Goal: Task Accomplishment & Management: Manage account settings

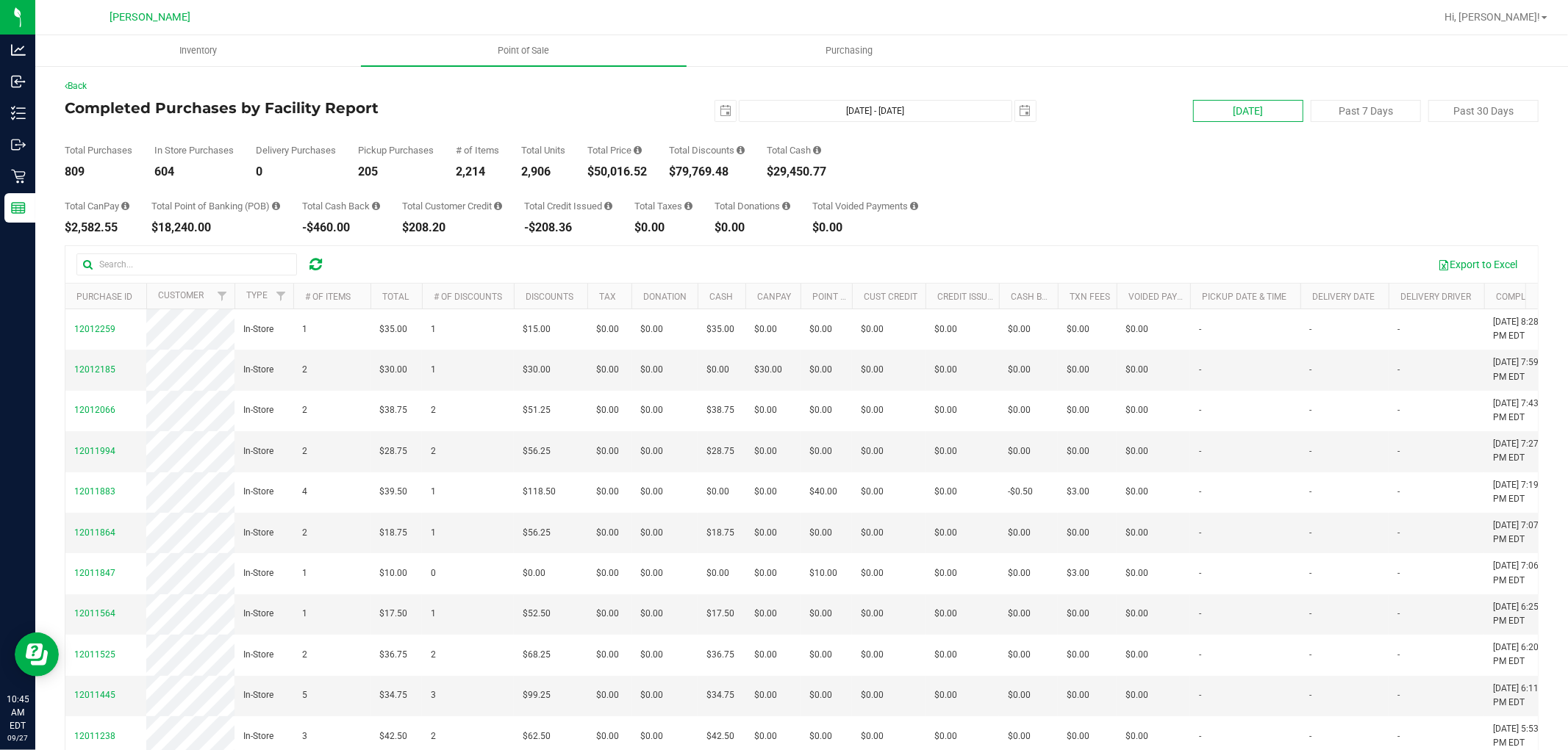
click at [1269, 115] on button "[DATE]" at bounding box center [1248, 111] width 110 height 22
type input "[DATE] - [DATE]"
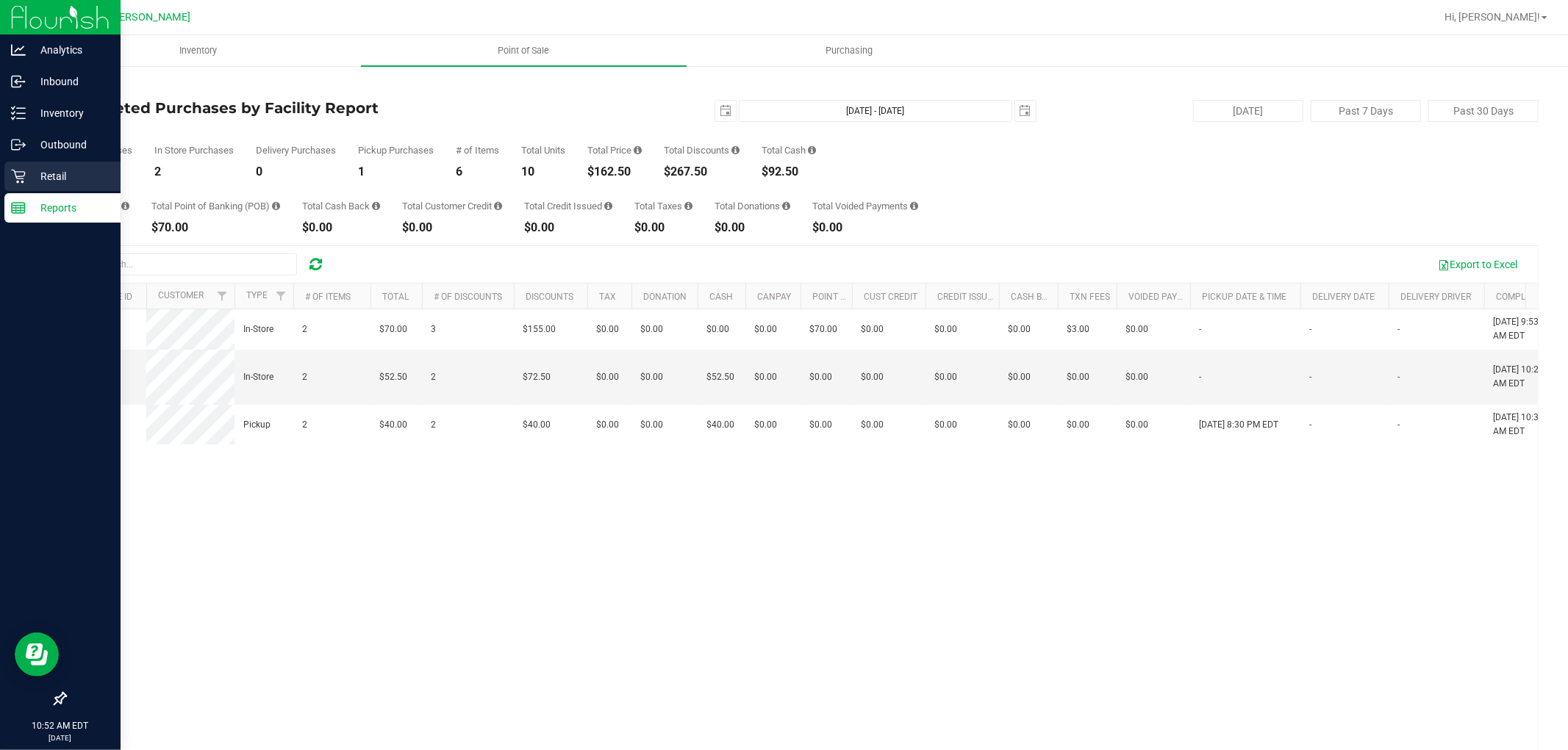
click at [50, 169] on p "Retail" at bounding box center [70, 177] width 88 height 18
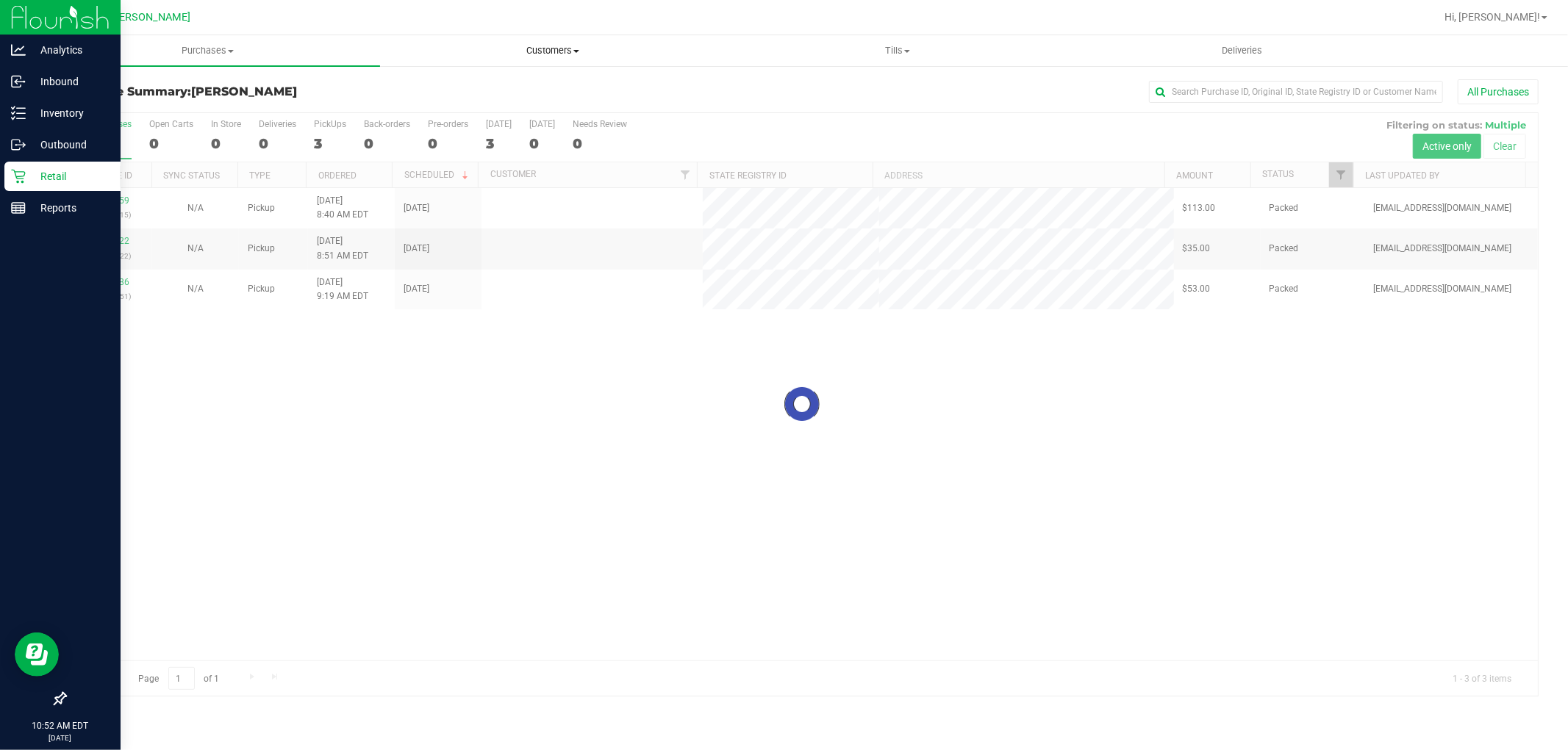
click at [574, 50] on span at bounding box center [576, 50] width 6 height 3
click at [523, 86] on li "All customers" at bounding box center [552, 89] width 344 height 18
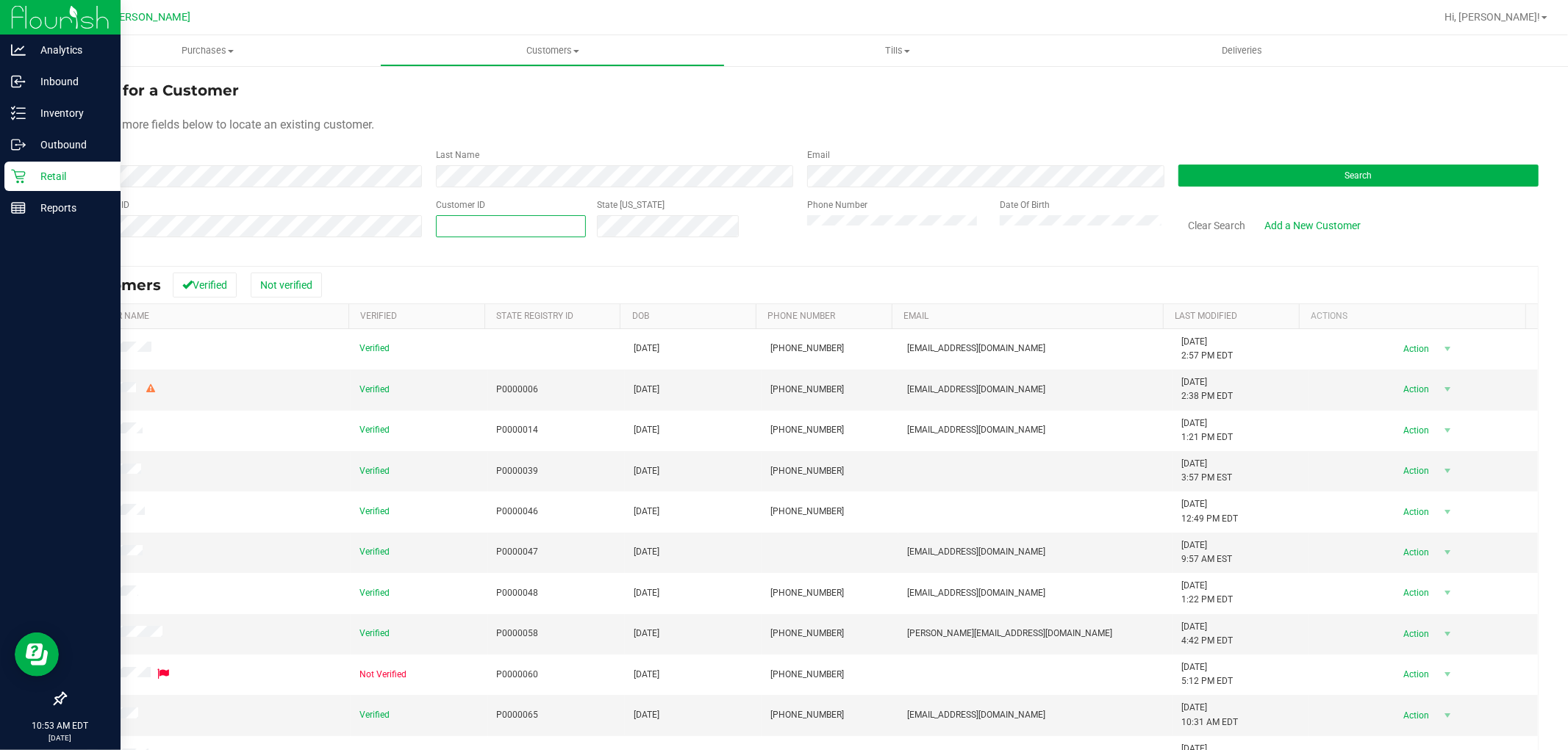
paste input "87503"
type input "87503"
click at [1325, 165] on button "Search" at bounding box center [1358, 176] width 360 height 22
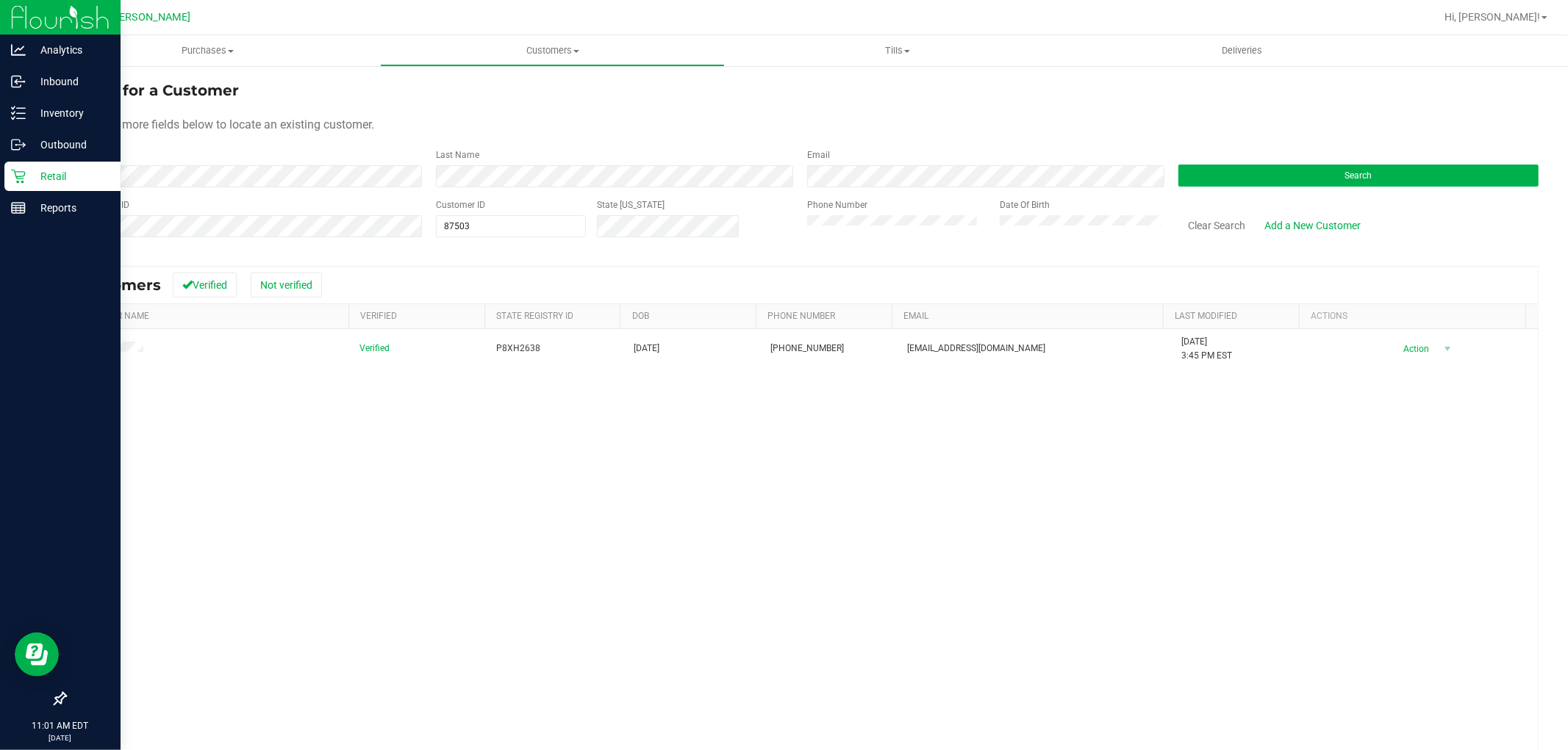
click at [14, 180] on icon at bounding box center [18, 176] width 14 height 14
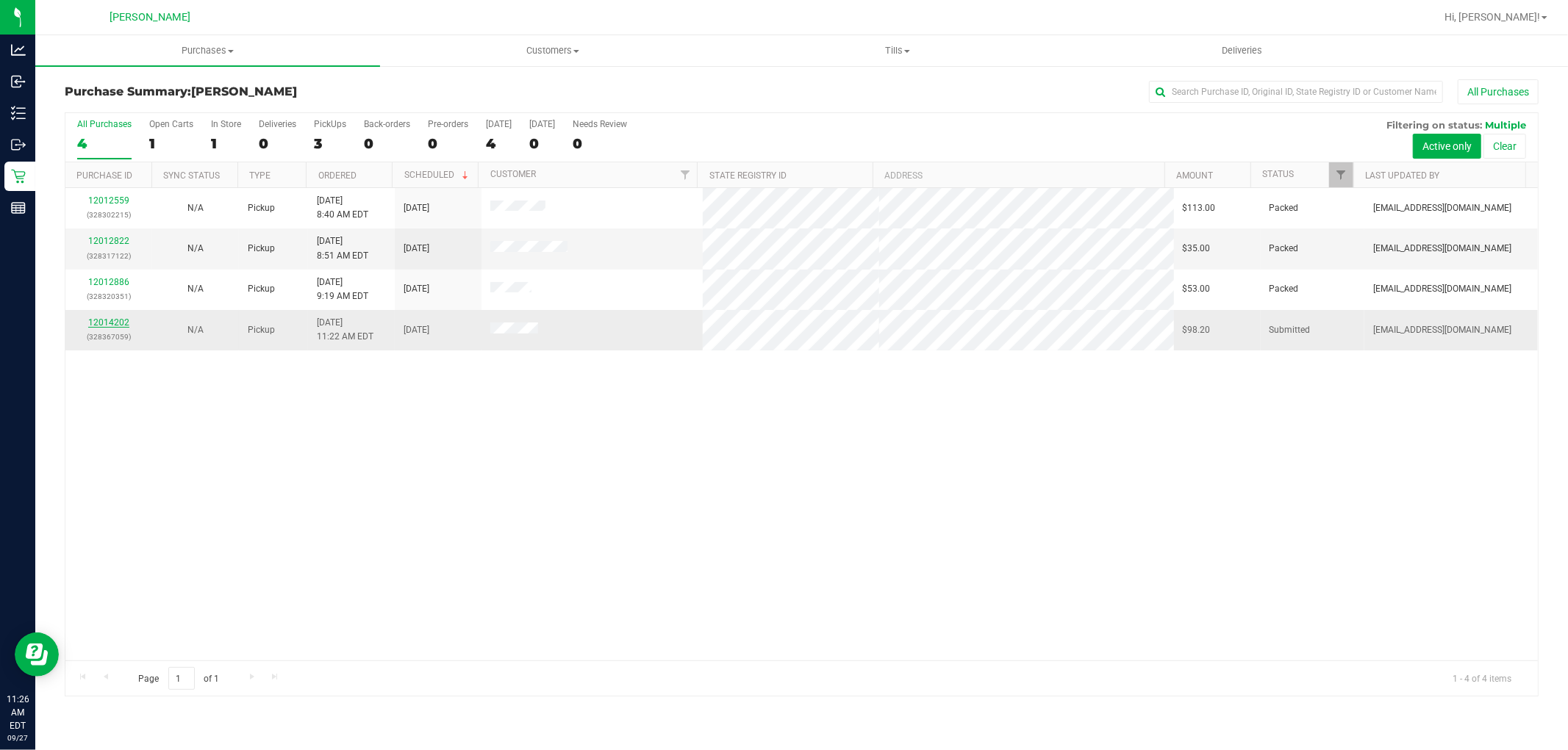
click at [105, 325] on link "12014202" at bounding box center [109, 322] width 41 height 10
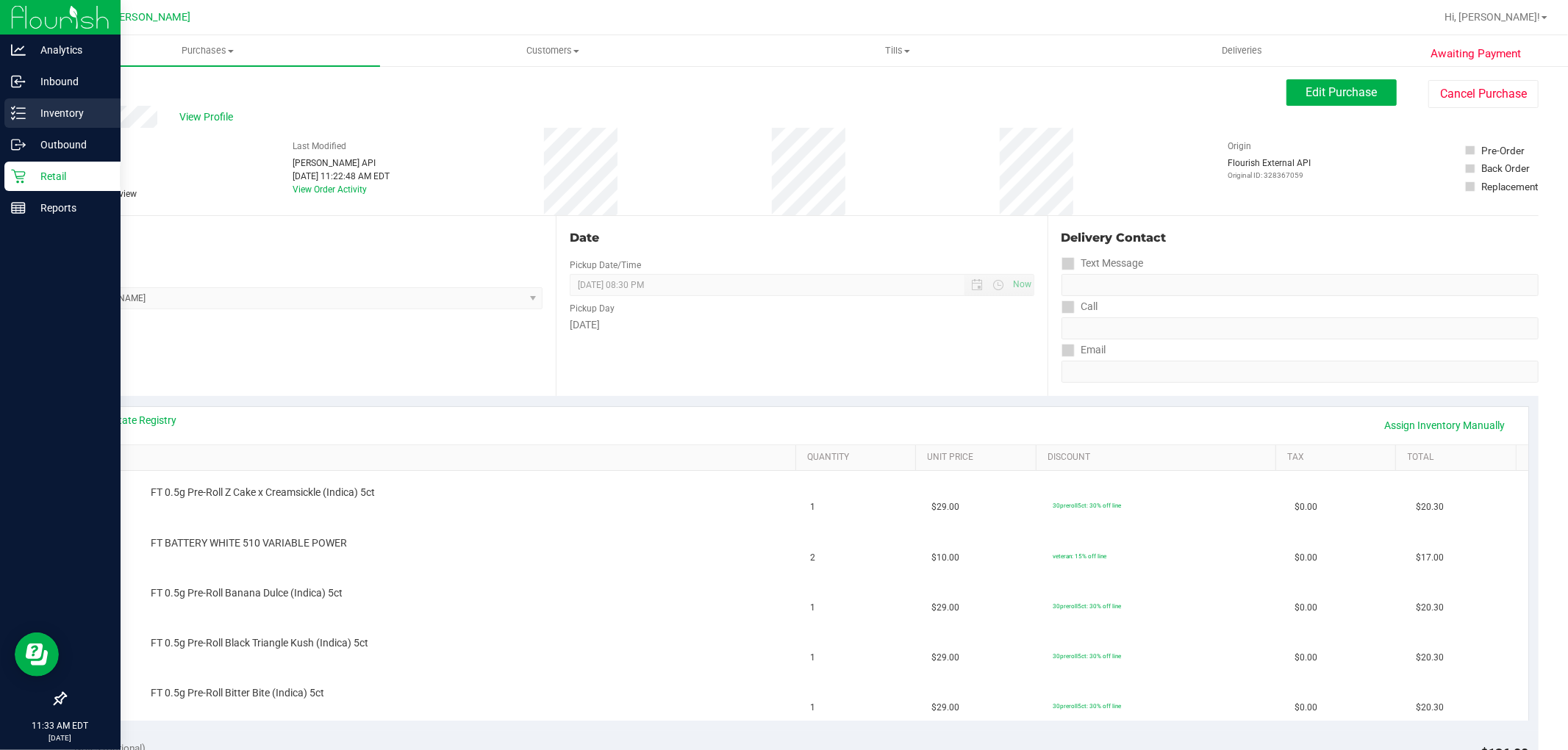
click at [92, 114] on p "Inventory" at bounding box center [70, 114] width 88 height 18
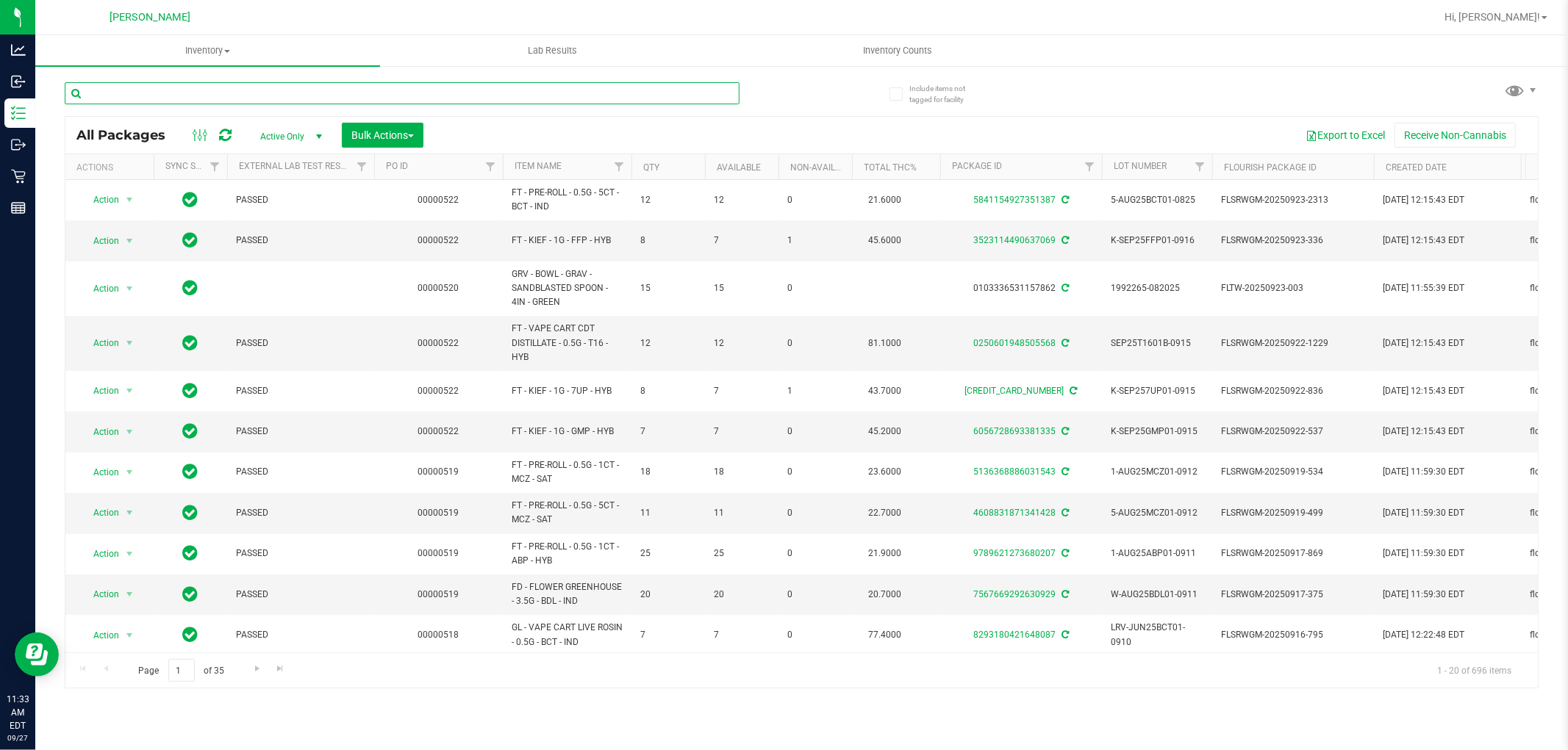
click at [209, 94] on input "text" at bounding box center [402, 93] width 674 height 22
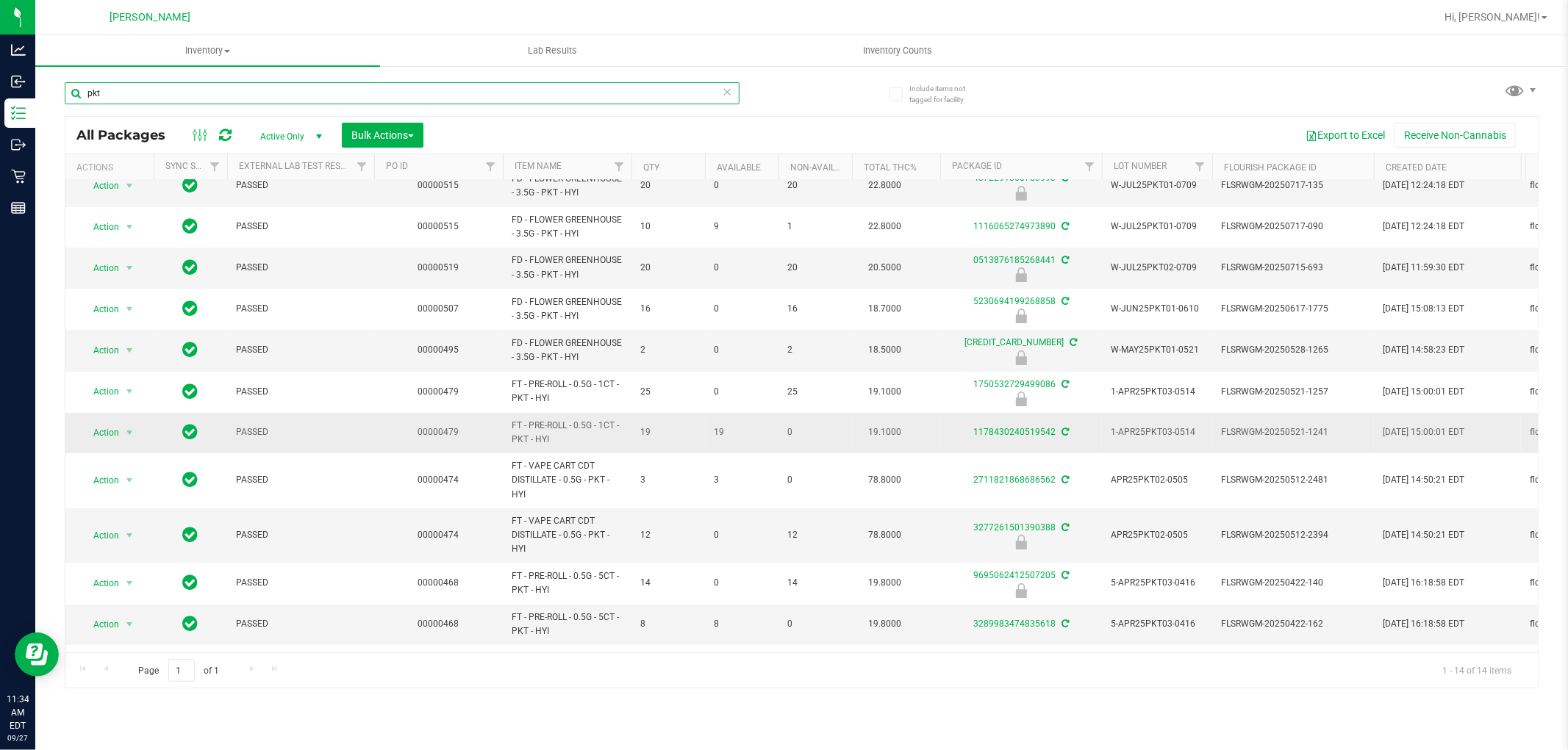
scroll to position [81, 0]
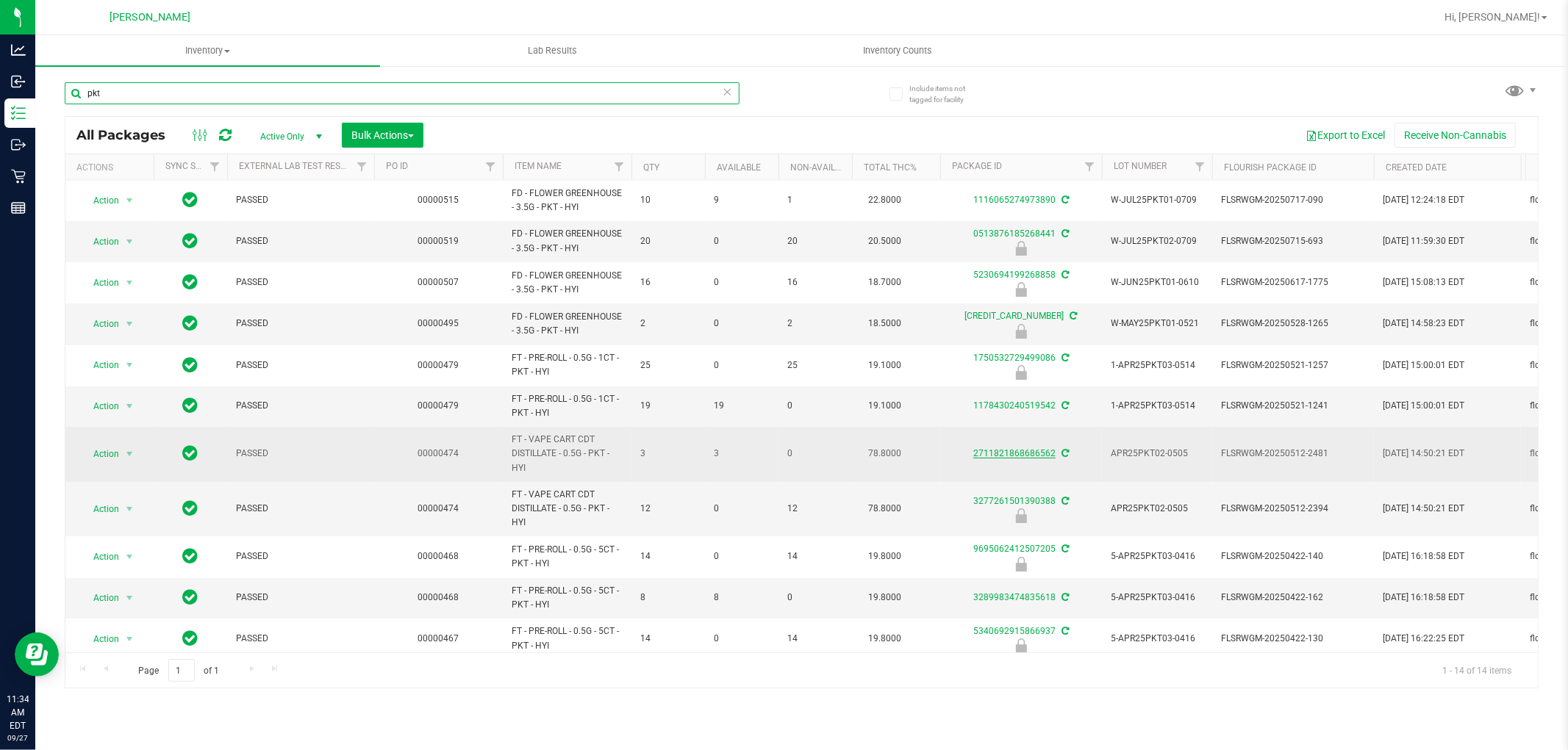
type input "pkt"
click at [1022, 452] on link "2711821868686562" at bounding box center [1013, 453] width 82 height 10
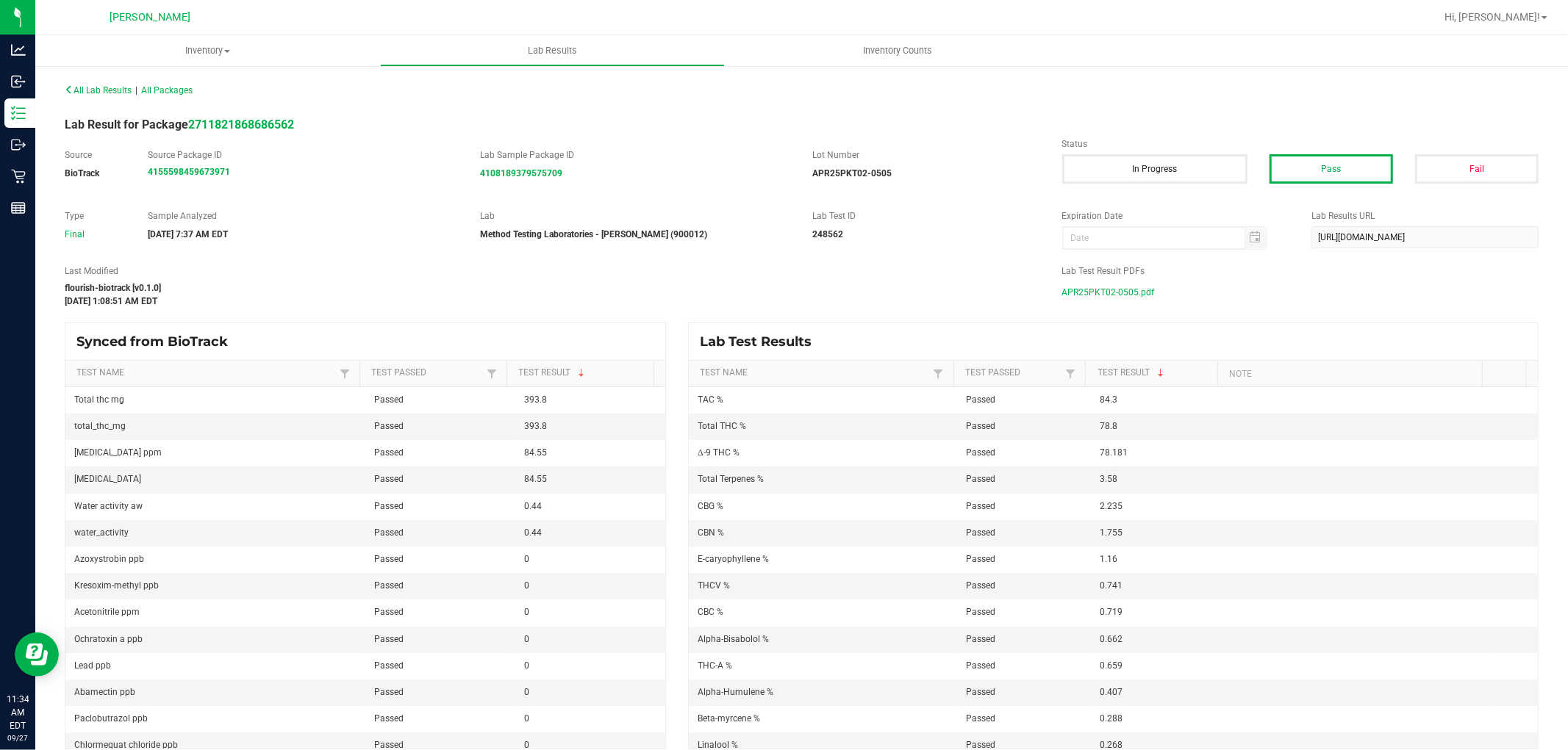
click at [1115, 290] on span "APR25PKT02-0505.pdf" at bounding box center [1108, 292] width 93 height 22
click at [115, 86] on span "All Lab Results" at bounding box center [98, 90] width 67 height 10
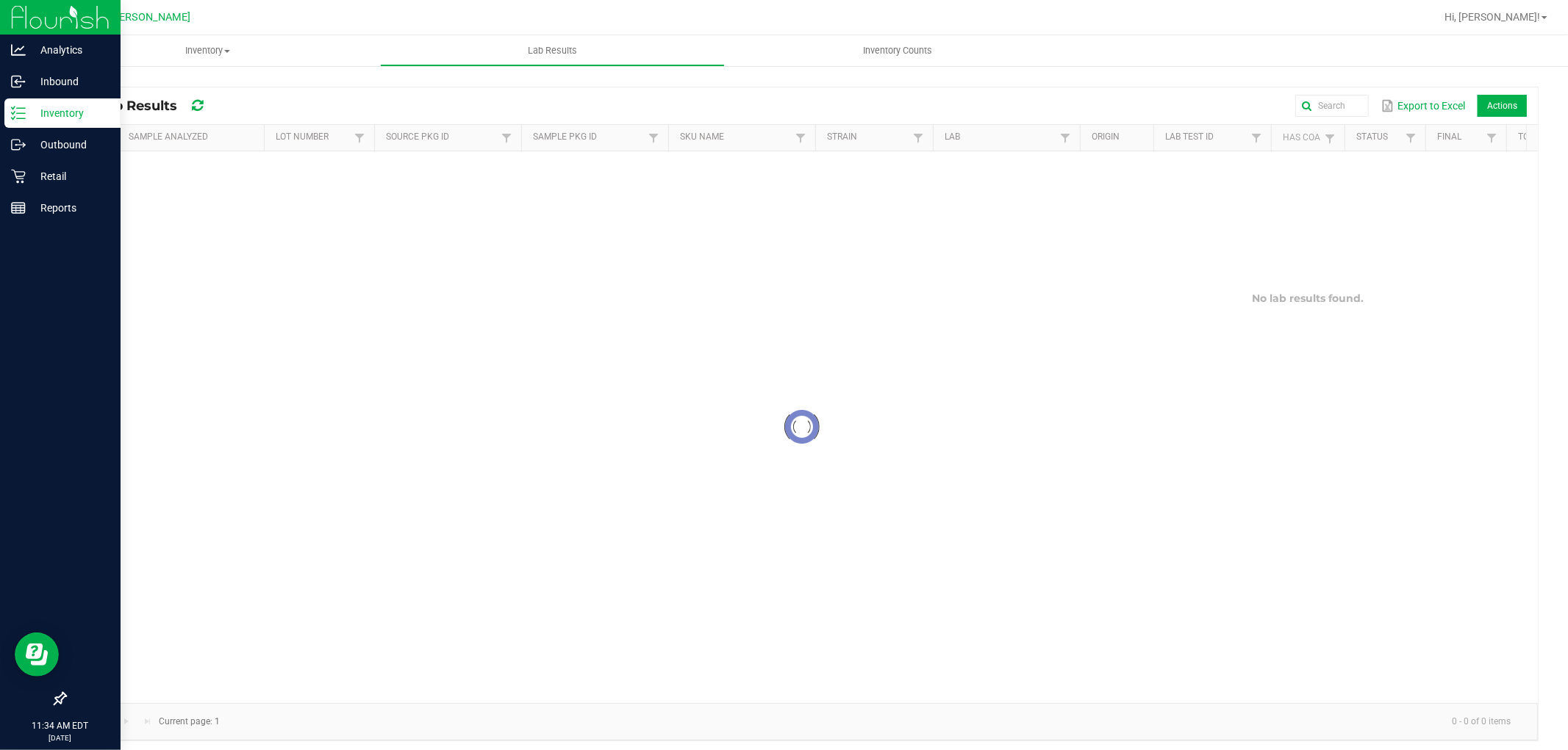
click at [5, 111] on div "Inventory" at bounding box center [62, 113] width 116 height 30
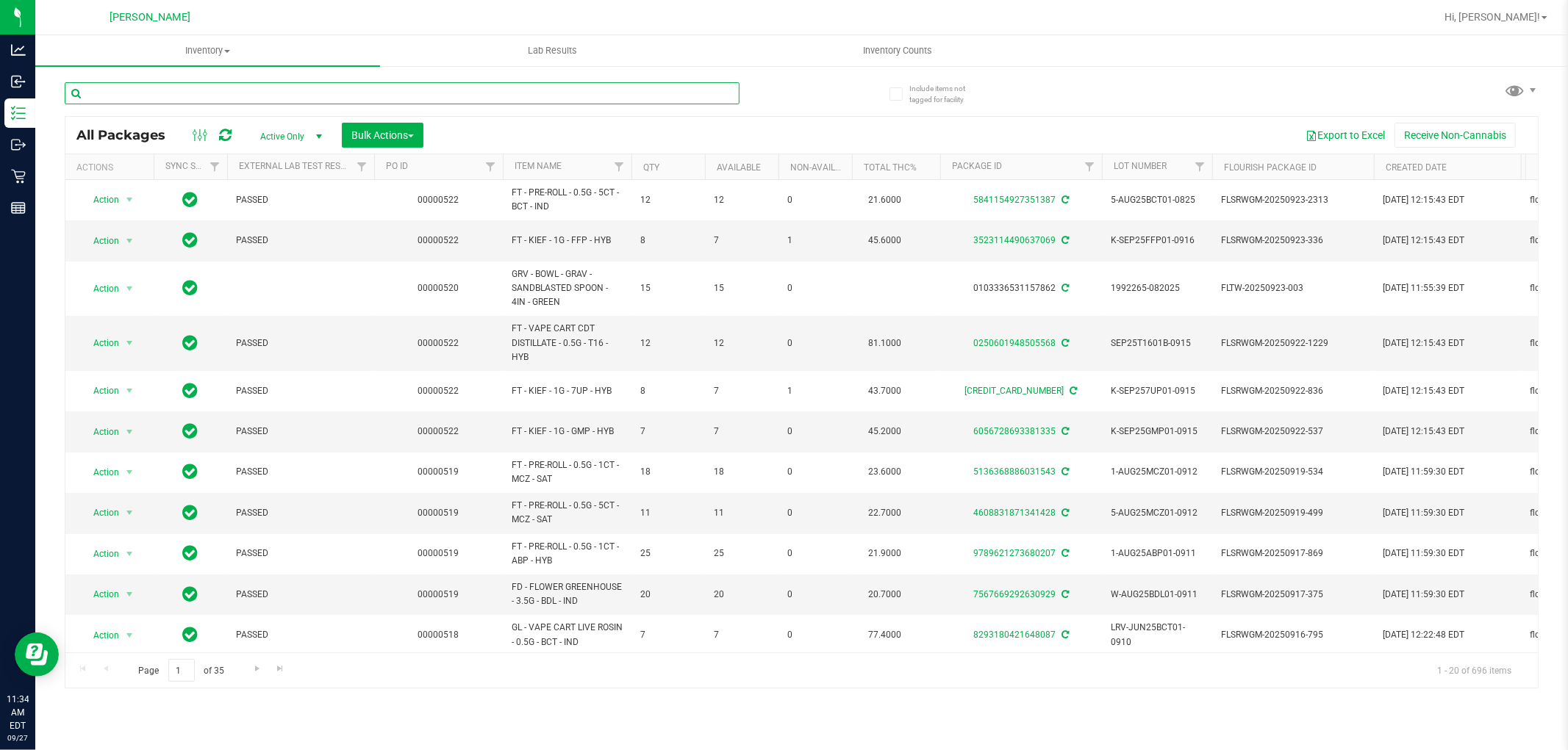
click at [189, 85] on input "text" at bounding box center [402, 93] width 674 height 22
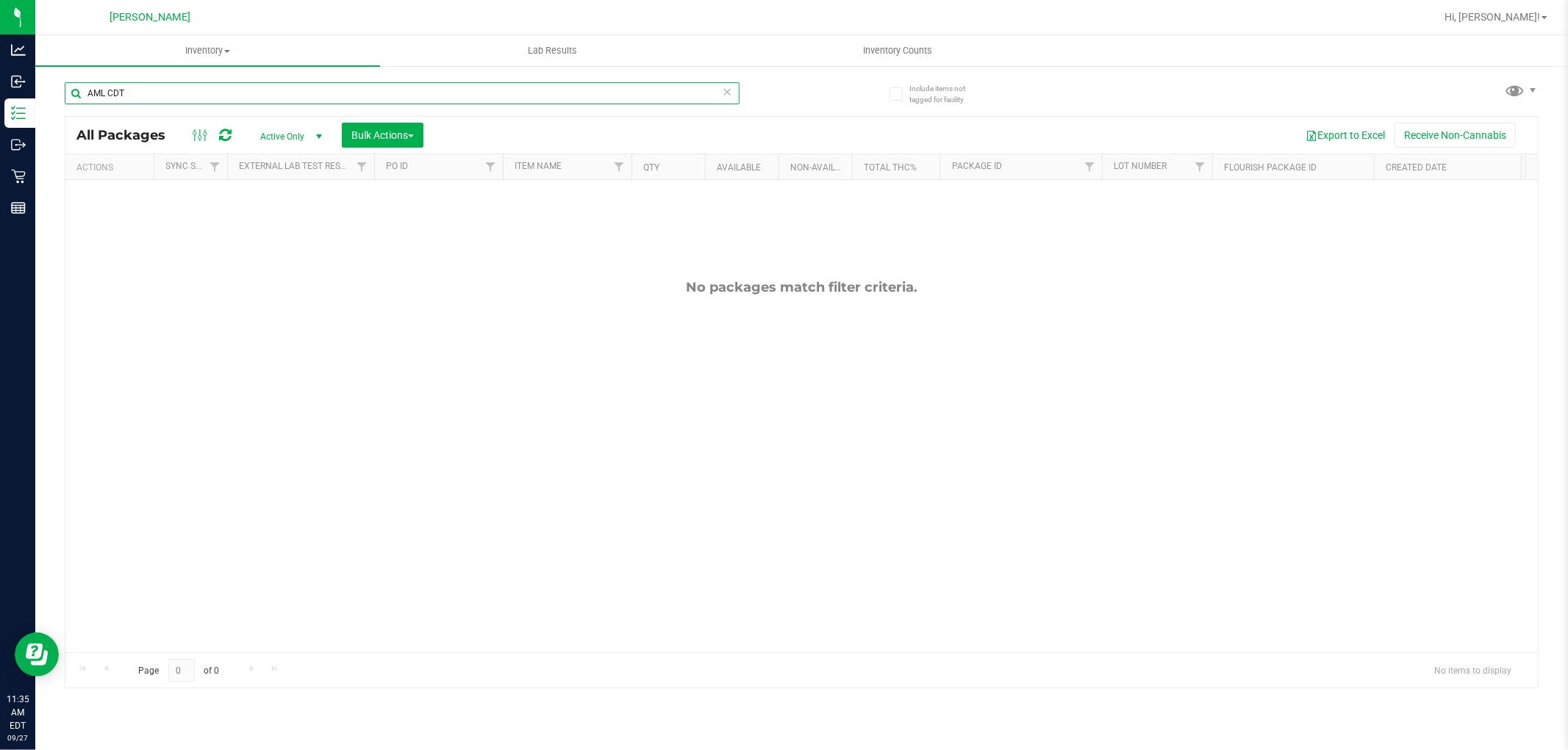
click at [141, 96] on input "AML CDT" at bounding box center [402, 93] width 674 height 22
type input "A"
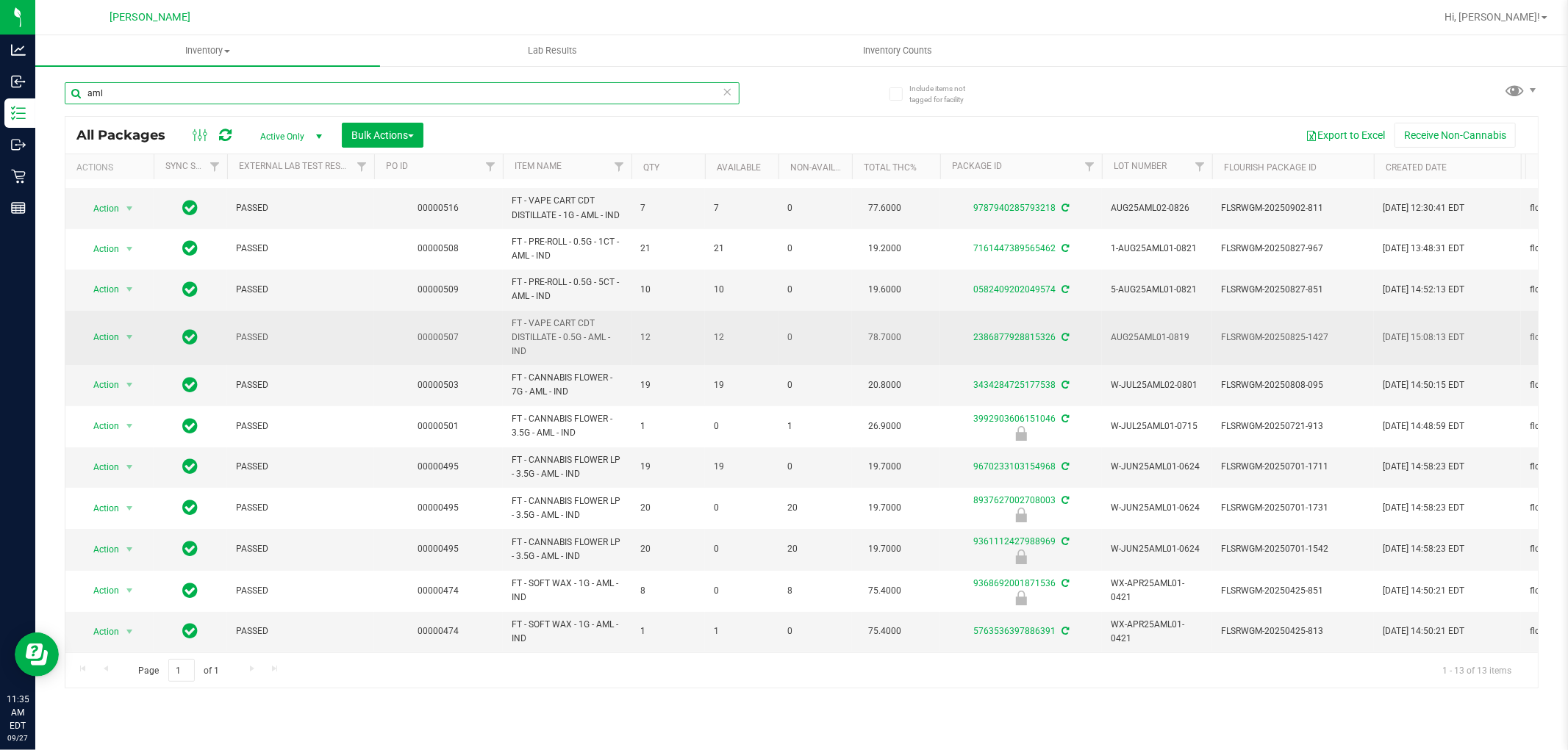
scroll to position [4, 0]
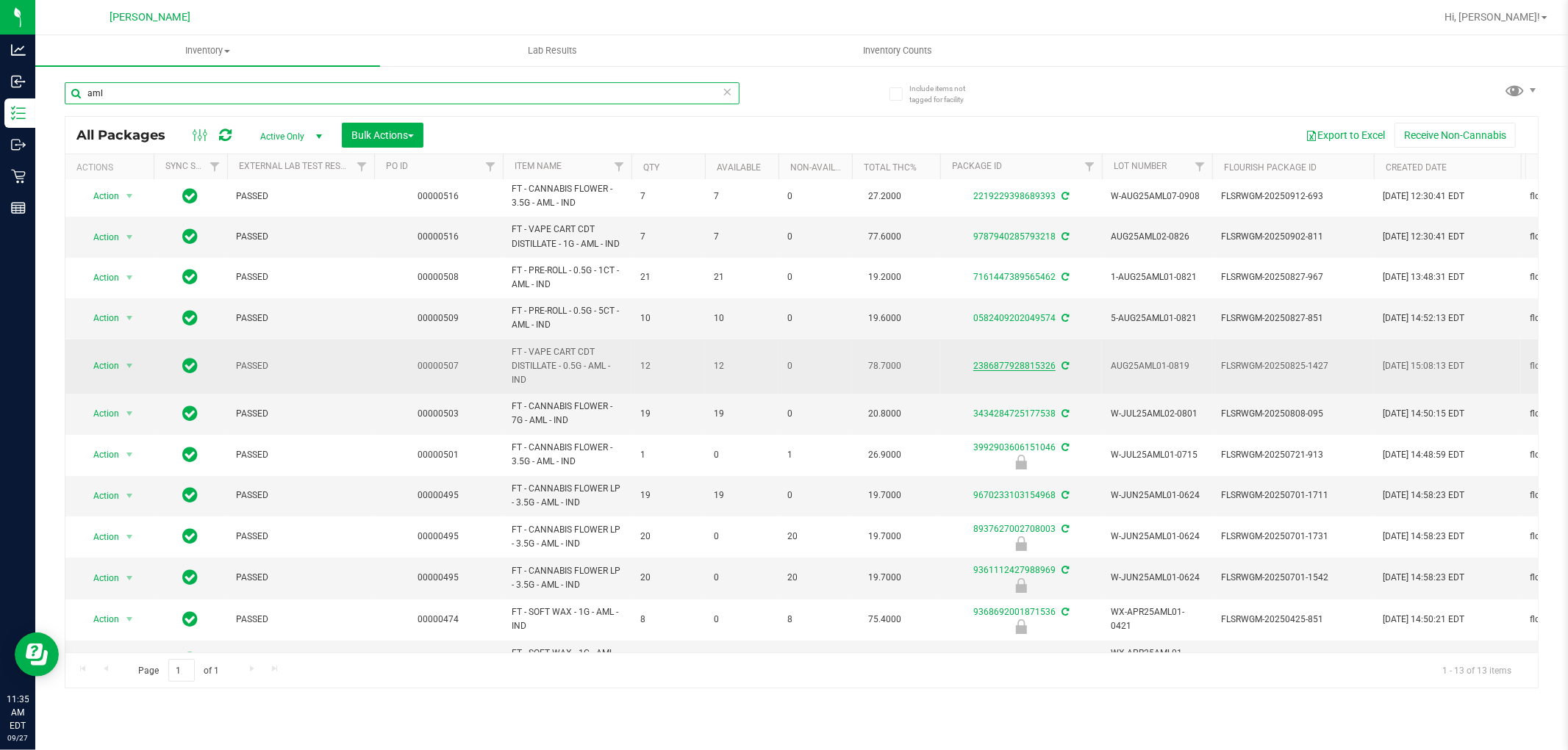
type input "aml"
click at [993, 369] on link "2386877928815326" at bounding box center [1013, 365] width 82 height 10
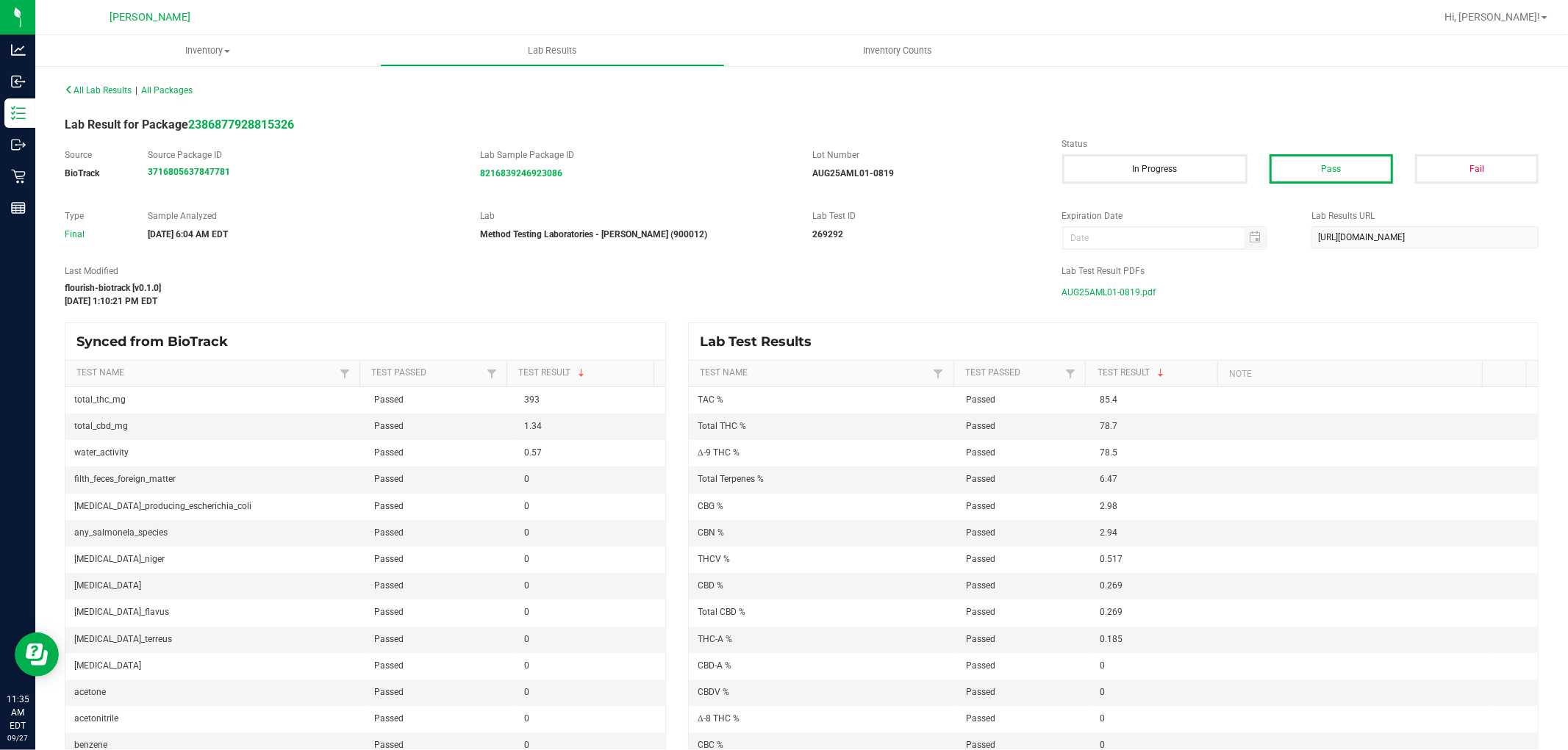
click at [1086, 288] on span "AUG25AML01-0819.pdf" at bounding box center [1109, 292] width 94 height 22
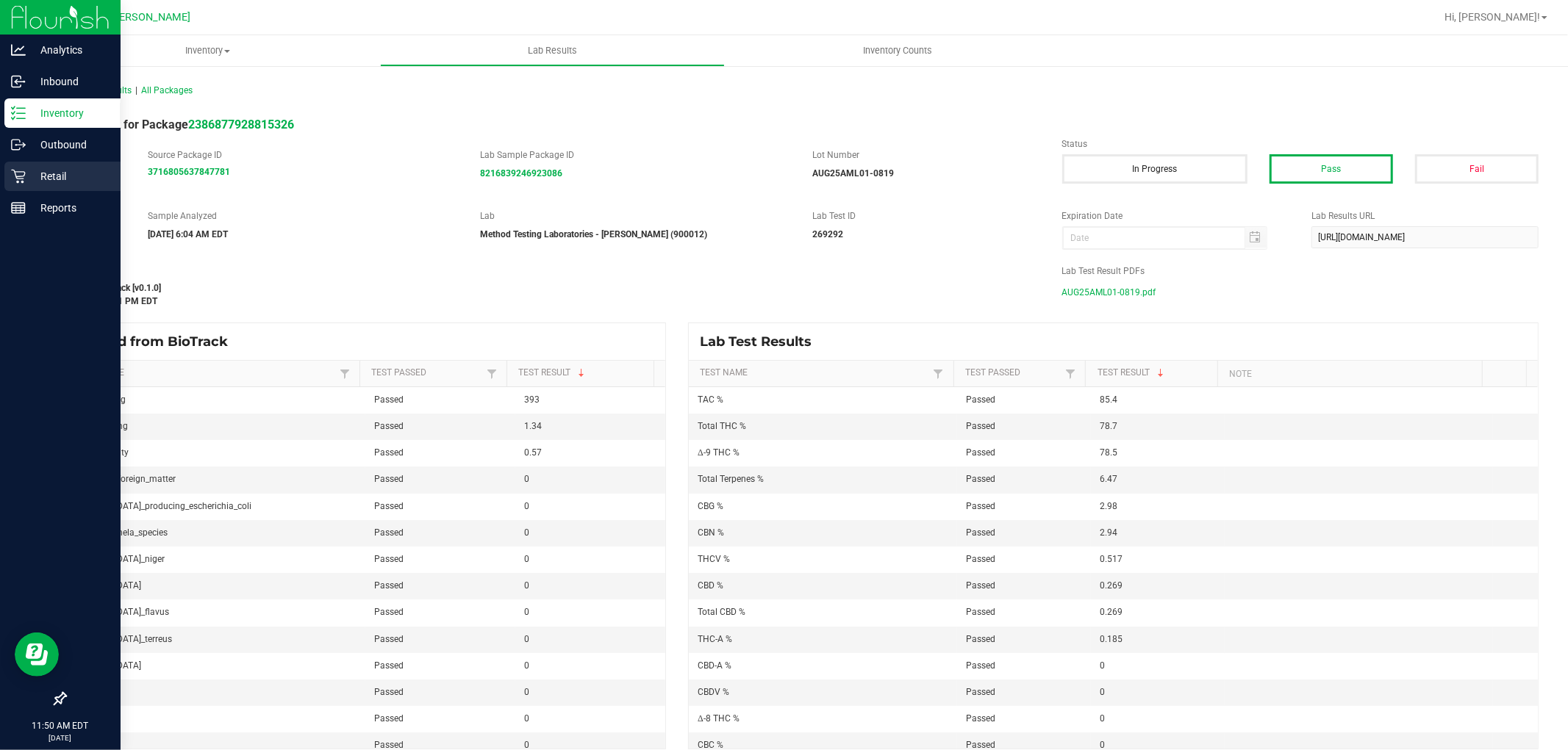
click at [33, 173] on p "Retail" at bounding box center [70, 177] width 88 height 18
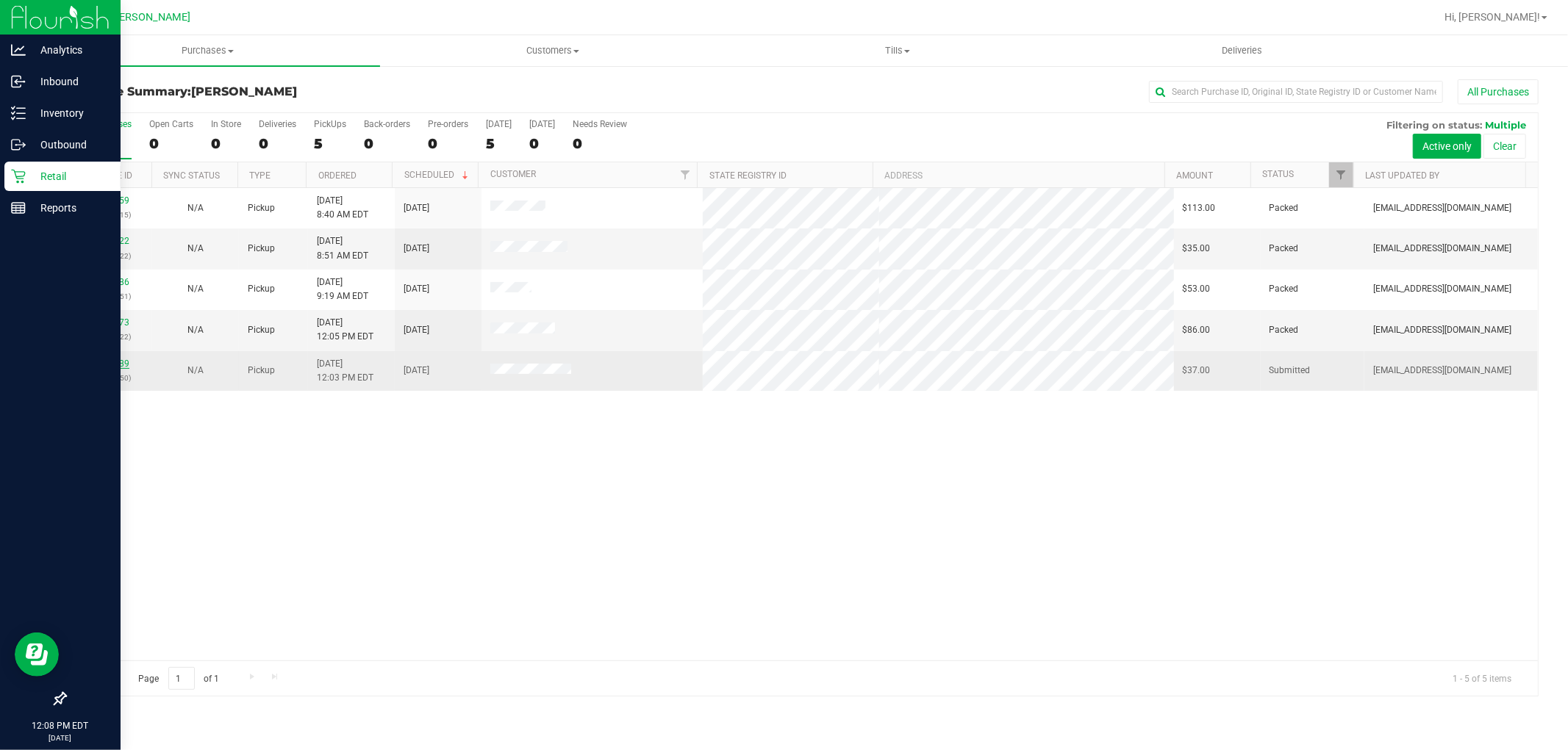
click at [109, 360] on div "12014589 (328381350)" at bounding box center [108, 370] width 69 height 28
click at [109, 360] on link "12014589" at bounding box center [109, 363] width 41 height 10
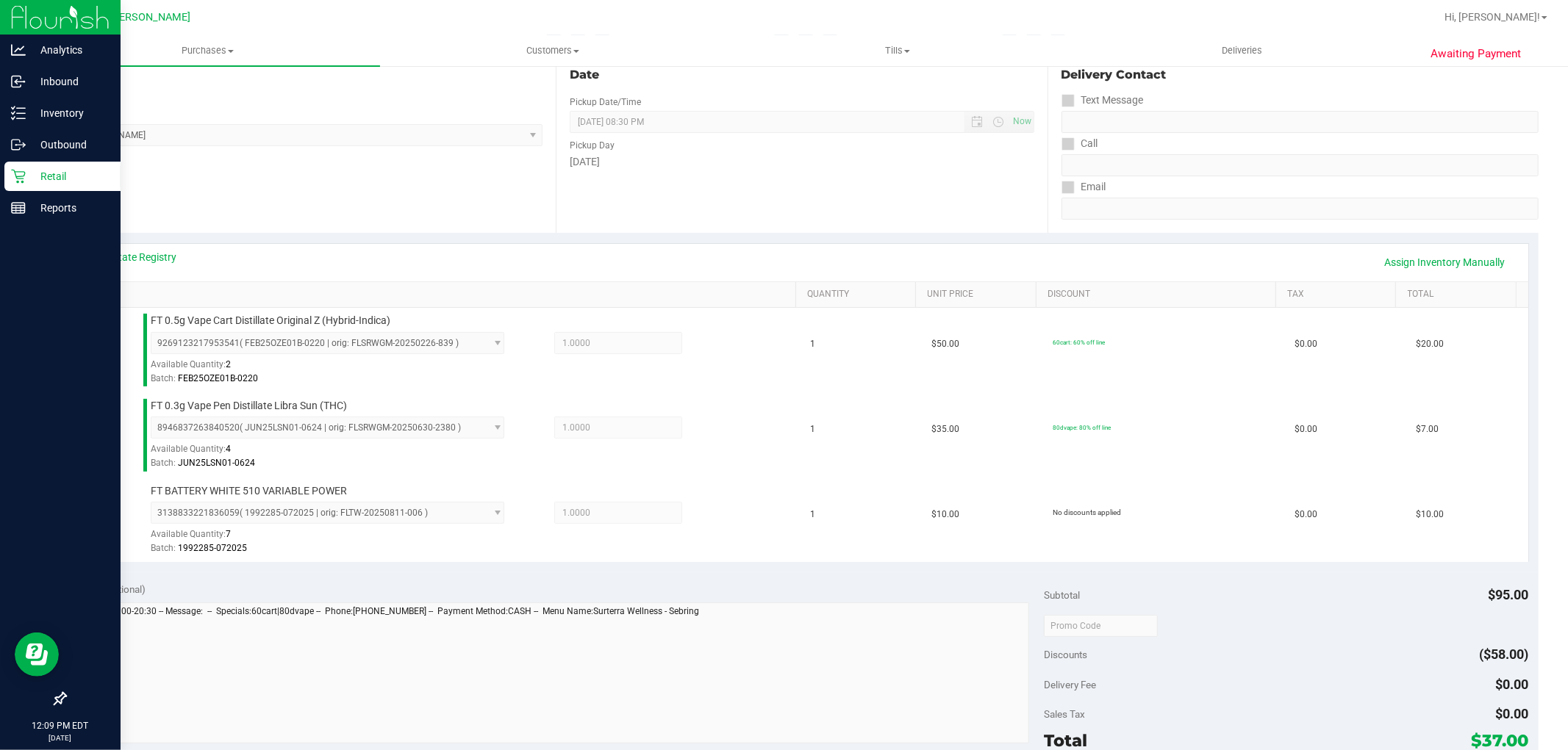
scroll to position [326, 0]
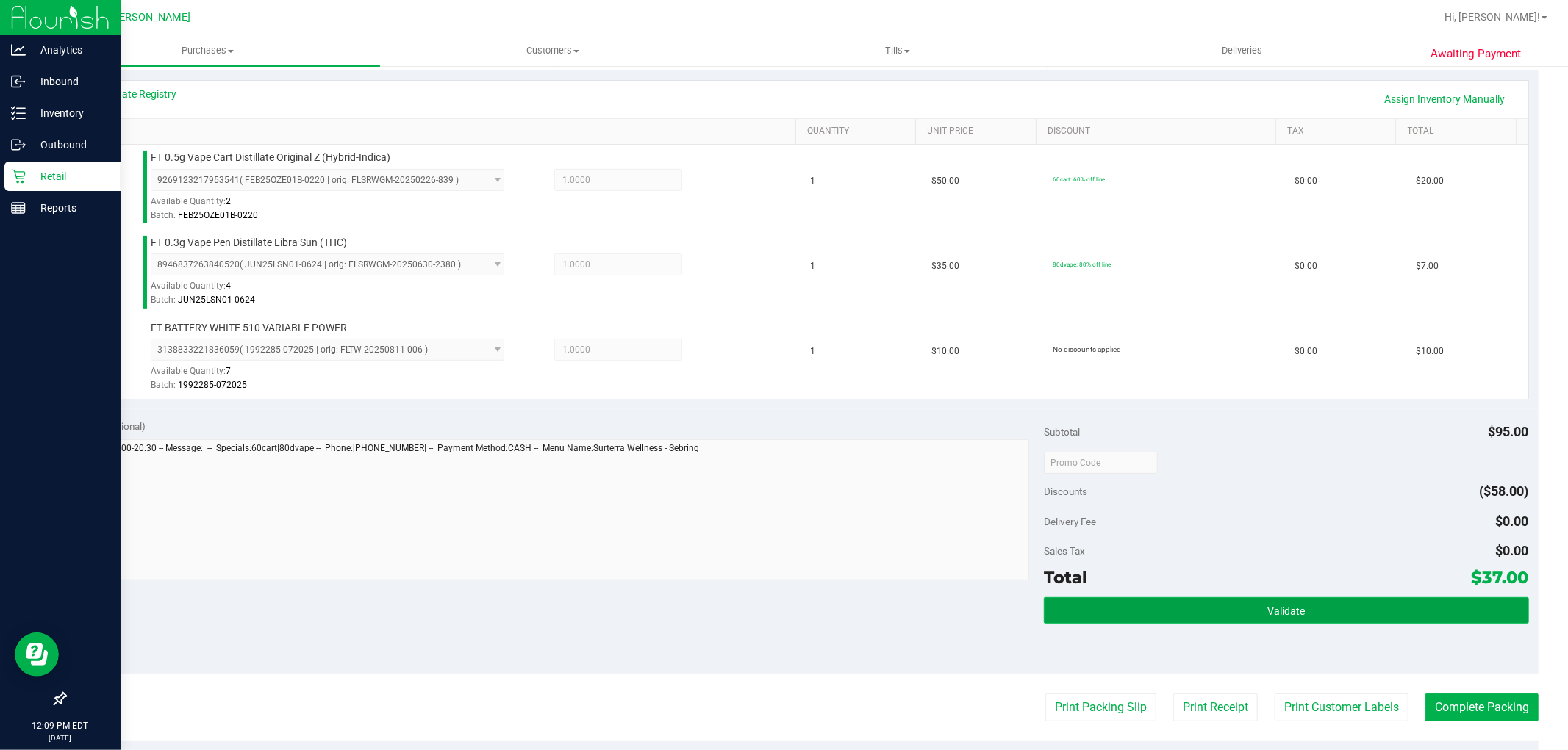
click at [1228, 610] on button "Validate" at bounding box center [1286, 610] width 484 height 26
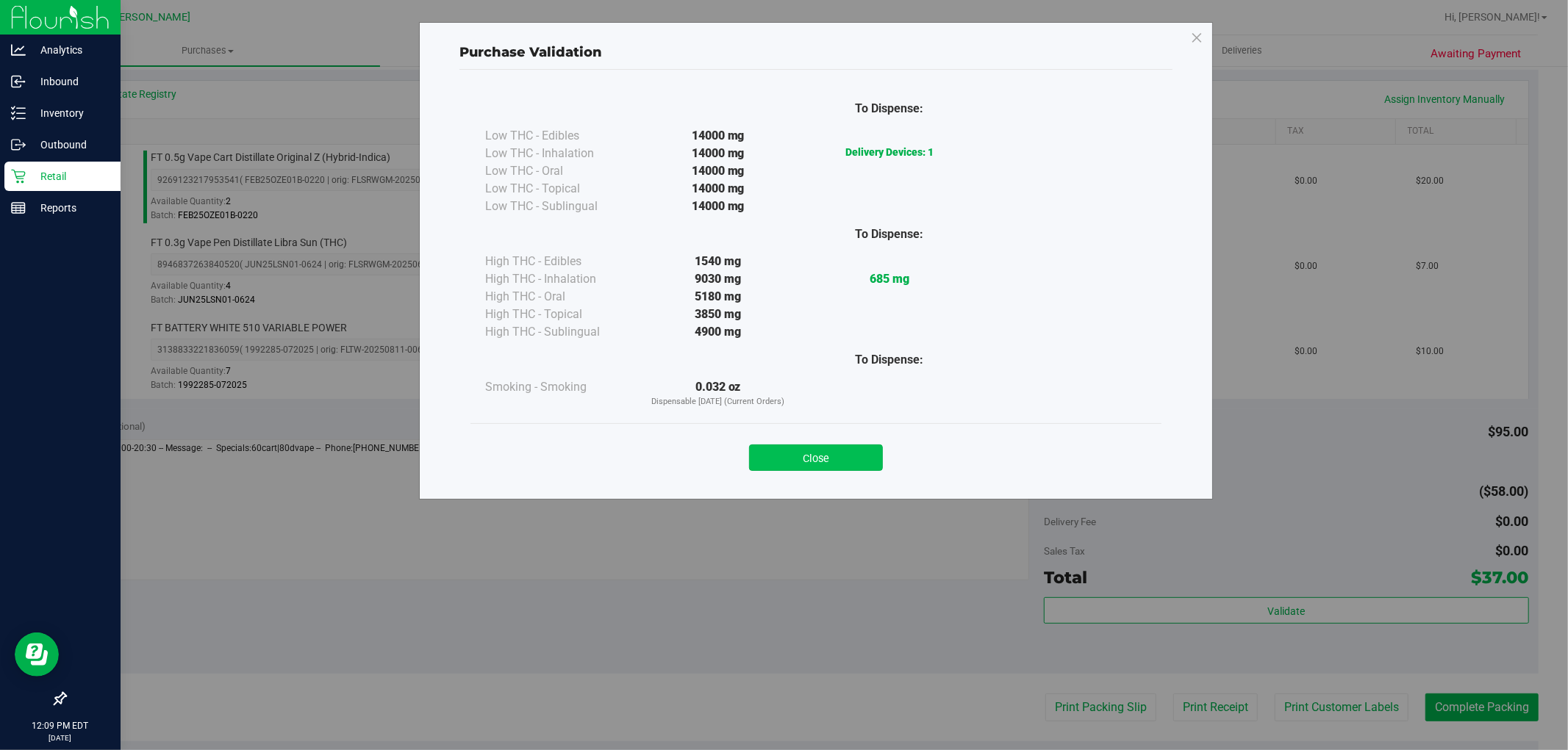
click at [806, 462] on button "Close" at bounding box center [816, 457] width 133 height 26
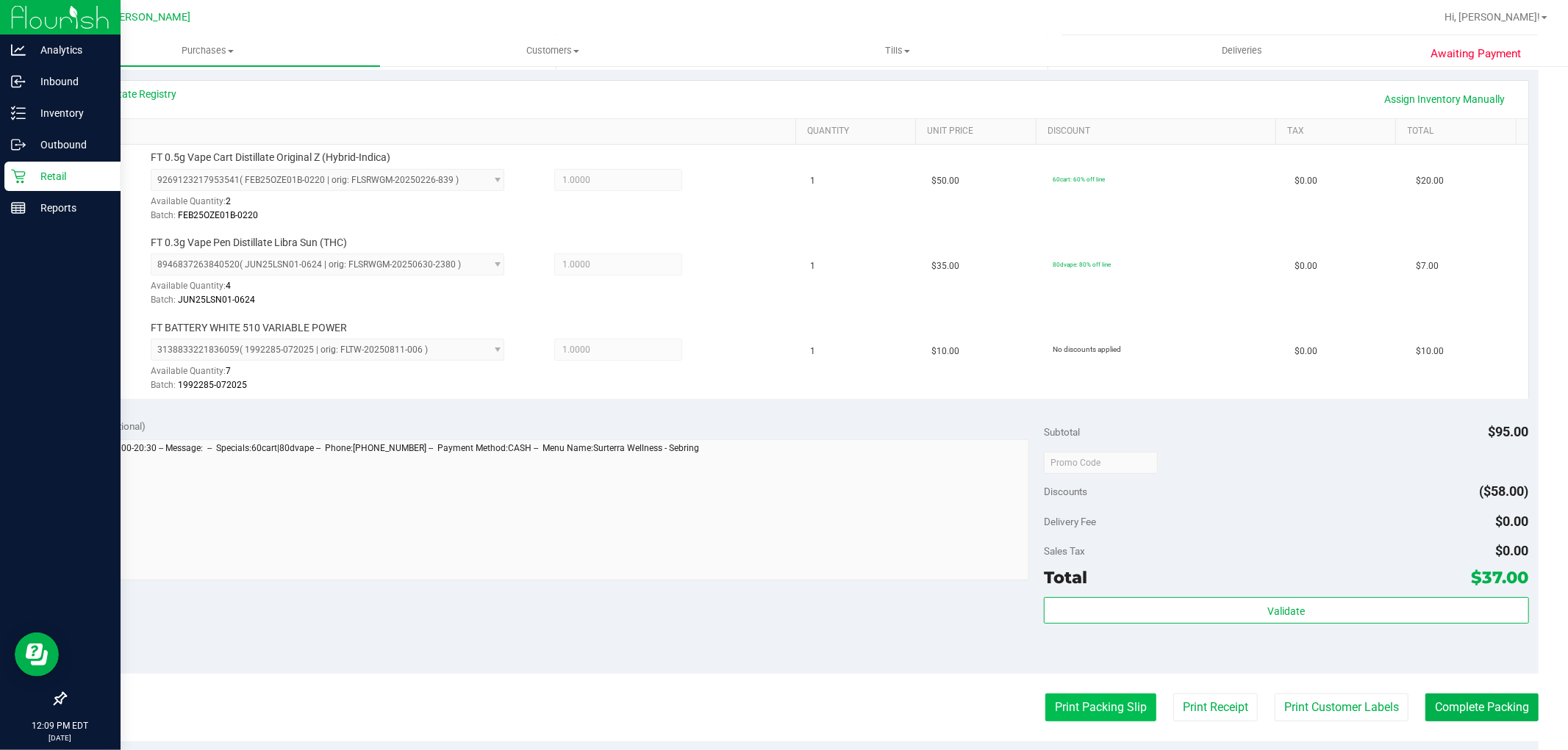
click at [1068, 710] on button "Print Packing Slip" at bounding box center [1100, 708] width 111 height 28
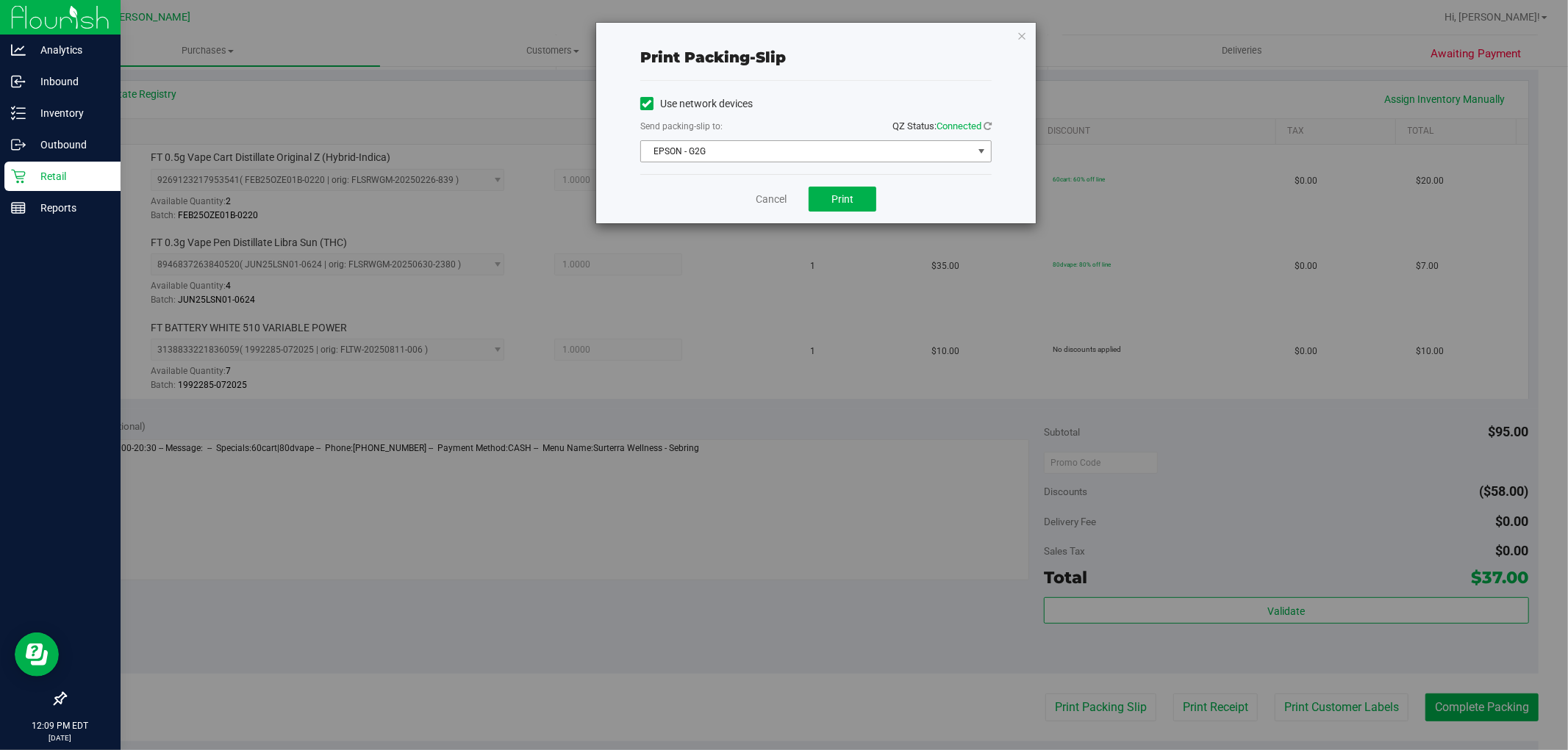
click at [806, 159] on span "EPSON - G2G" at bounding box center [807, 151] width 332 height 21
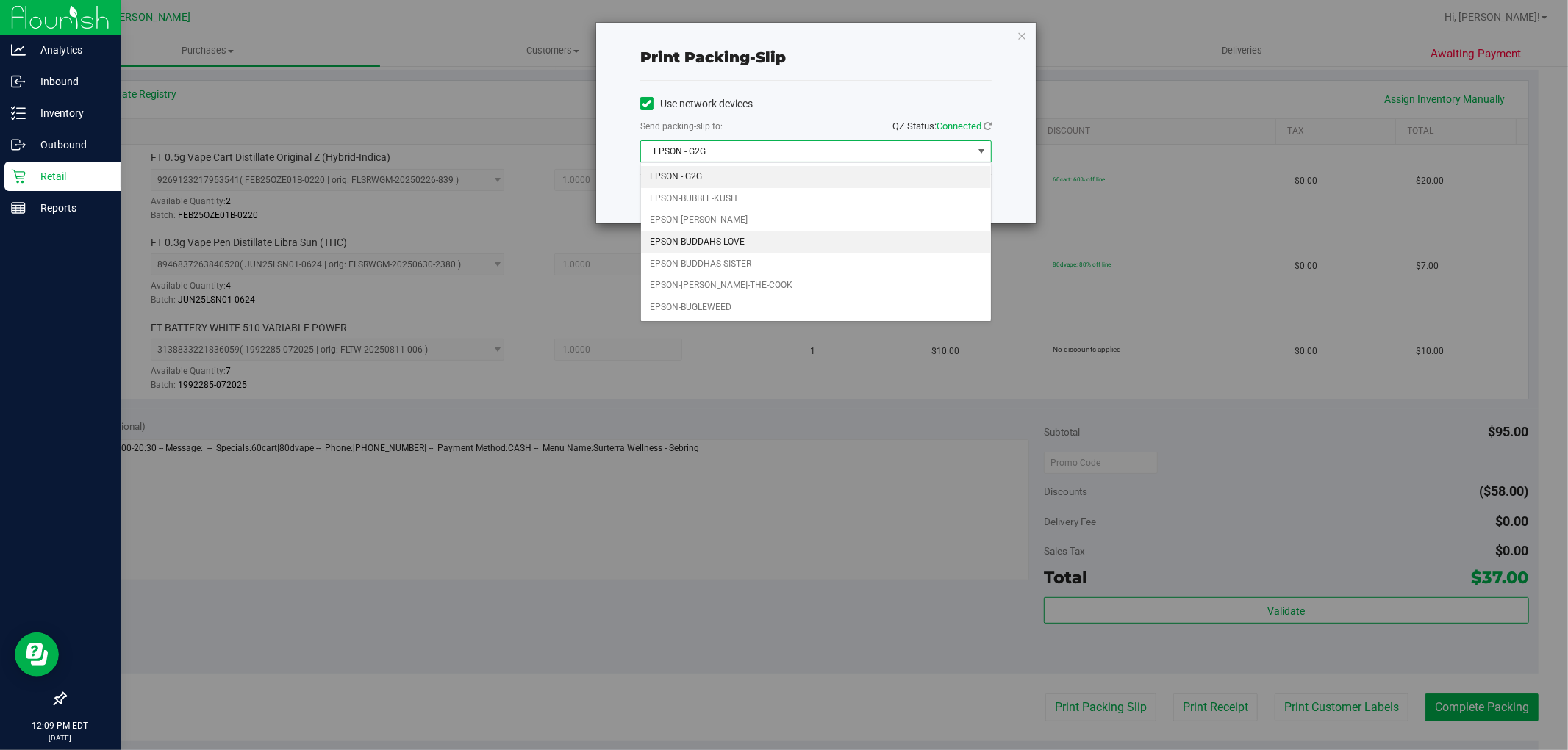
click at [753, 238] on li "EPSON-BUDDAHS-LOVE" at bounding box center [816, 242] width 350 height 22
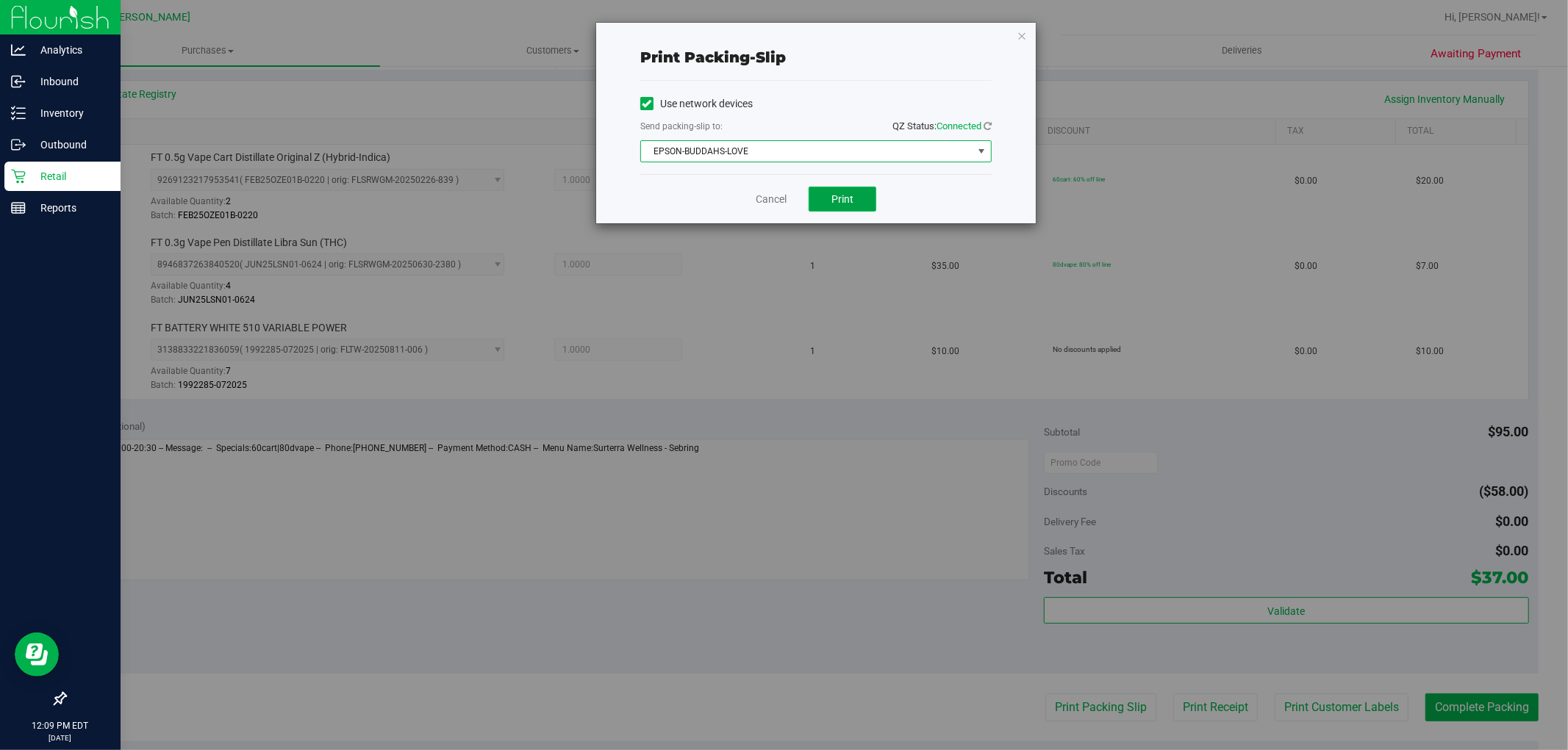
click at [854, 198] on button "Print" at bounding box center [842, 199] width 68 height 25
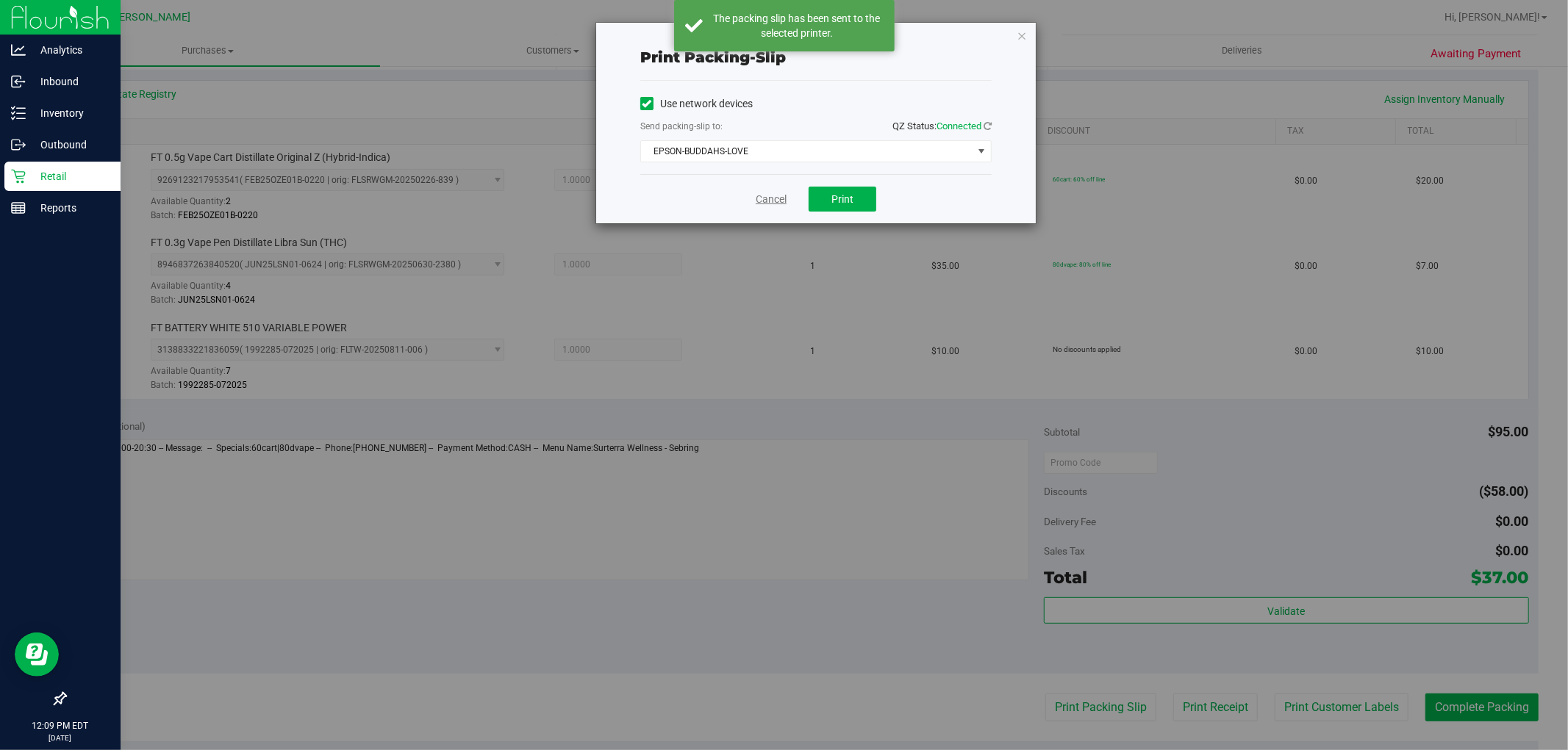
click at [766, 204] on link "Cancel" at bounding box center [771, 199] width 31 height 15
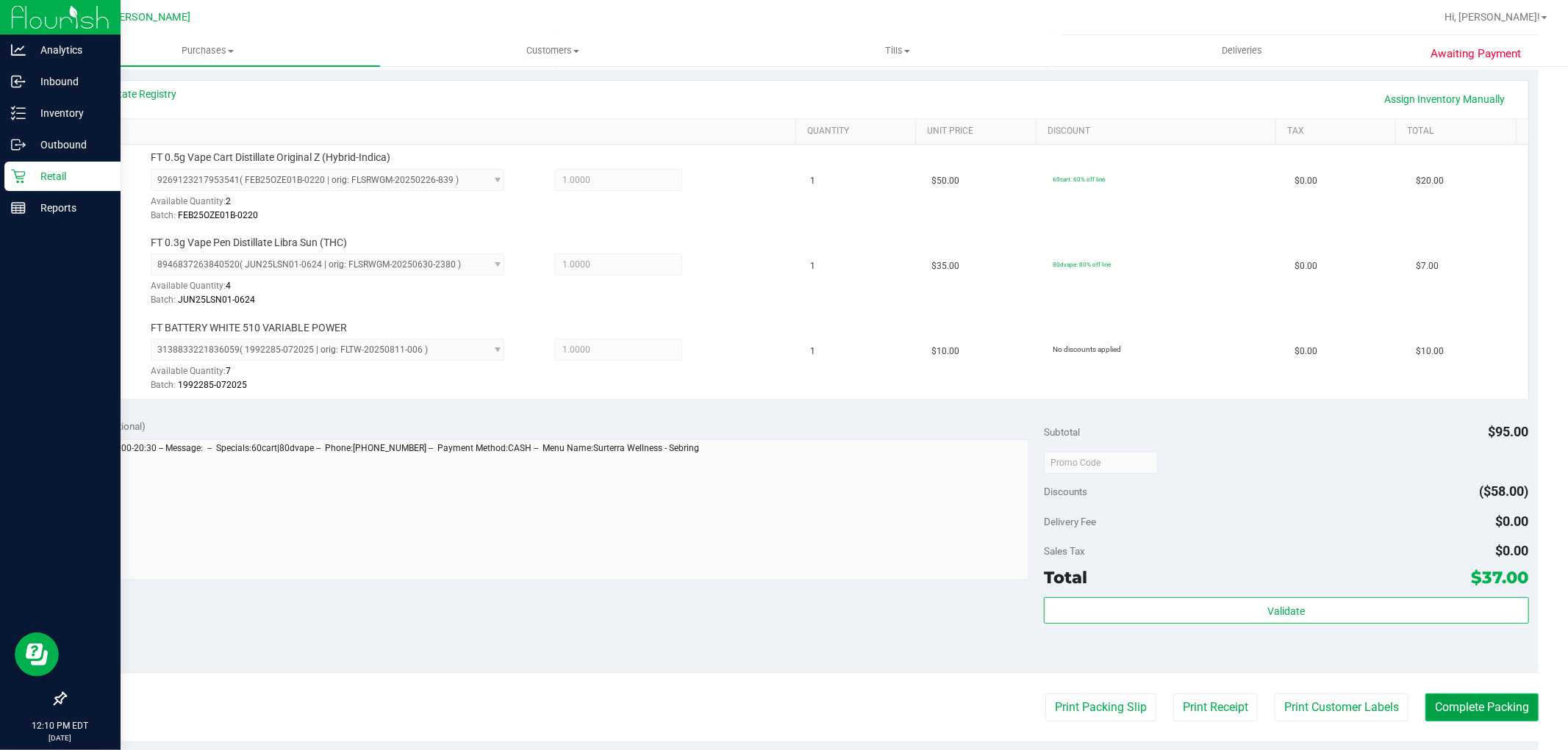
click at [1474, 718] on button "Complete Packing" at bounding box center [1482, 708] width 114 height 28
